Goal: Task Accomplishment & Management: Use online tool/utility

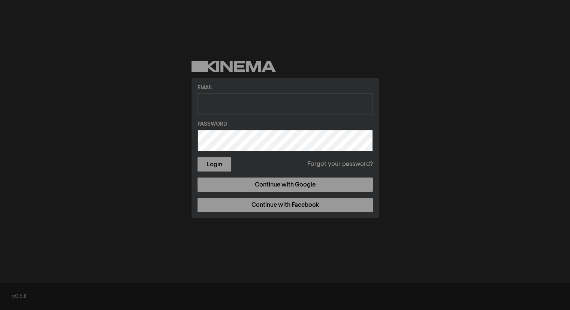
type input "[EMAIL_ADDRESS][DOMAIN_NAME]"
click at [217, 163] on button "Login" at bounding box center [215, 164] width 34 height 14
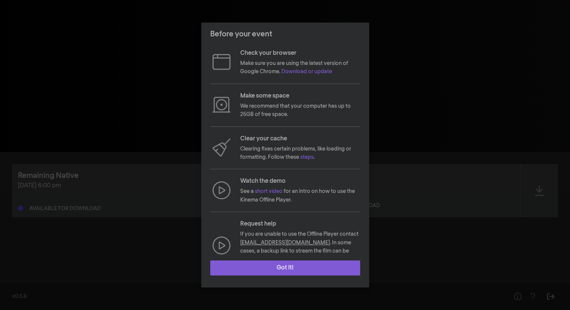
click at [287, 262] on button "Got it!" at bounding box center [285, 267] width 150 height 15
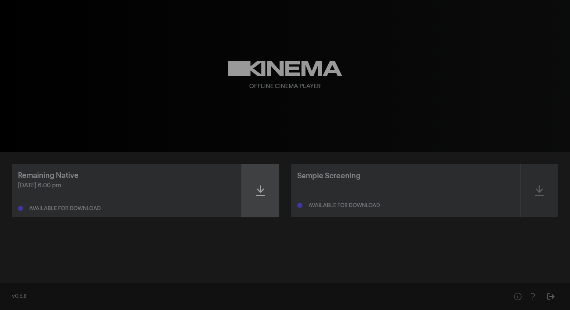
click at [262, 187] on icon at bounding box center [260, 190] width 9 height 12
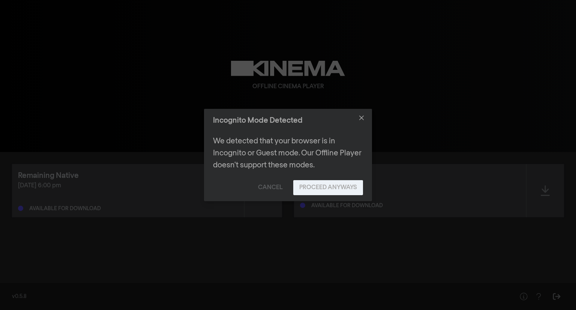
click at [321, 190] on button "Proceed Anyways" at bounding box center [328, 187] width 70 height 15
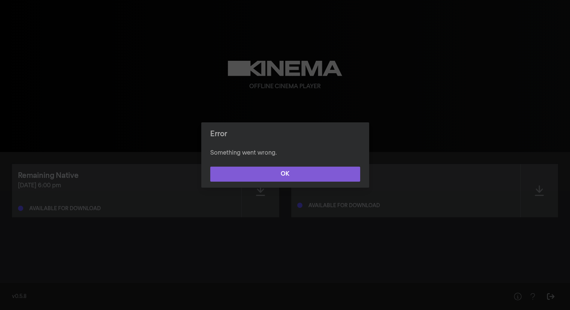
click at [304, 178] on button "OK" at bounding box center [285, 173] width 150 height 15
